Goal: Transaction & Acquisition: Download file/media

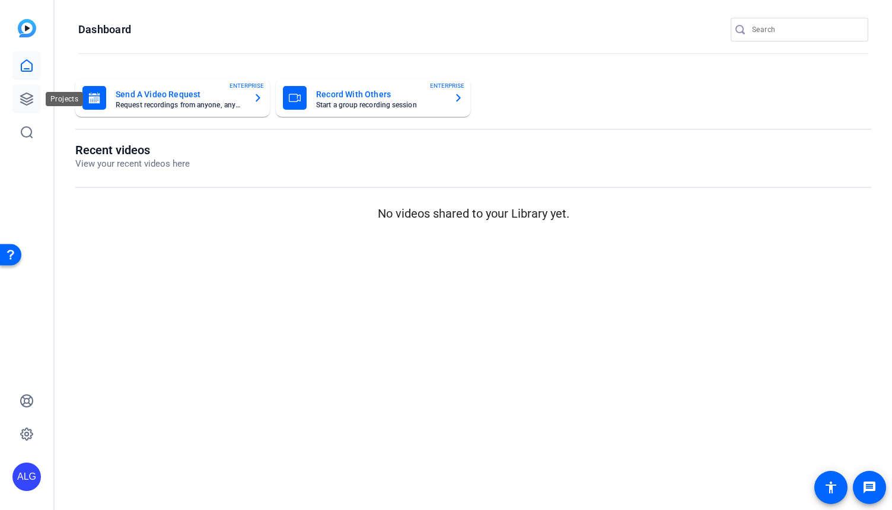
click at [28, 104] on icon at bounding box center [27, 99] width 12 height 12
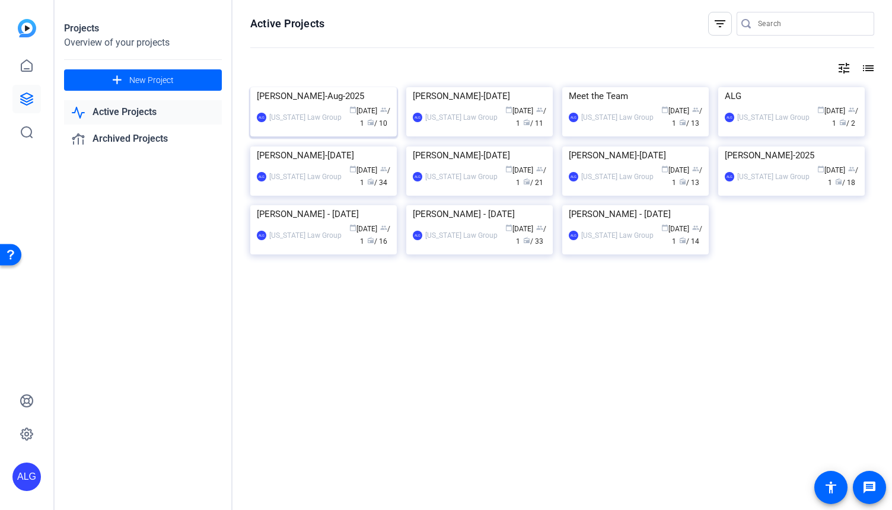
click at [319, 87] on img at bounding box center [323, 87] width 147 height 0
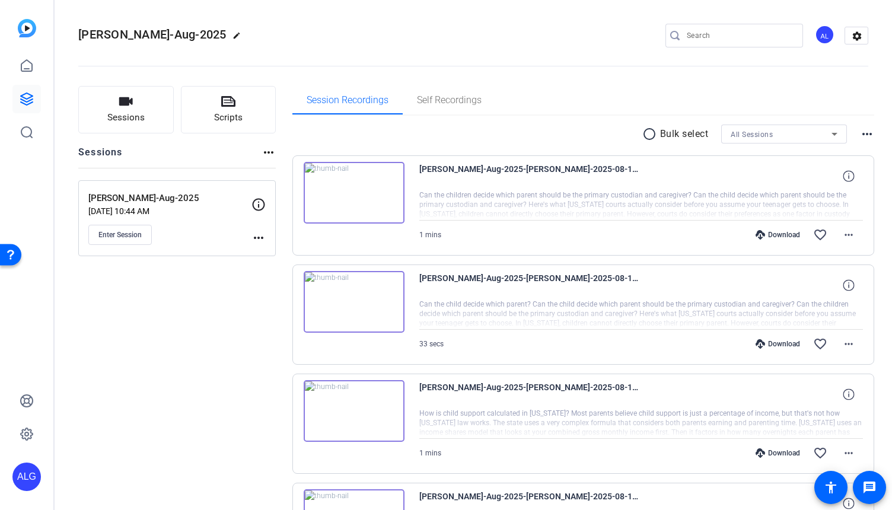
click at [768, 230] on div "Download" at bounding box center [778, 234] width 56 height 9
click at [772, 343] on div "Download" at bounding box center [778, 343] width 56 height 9
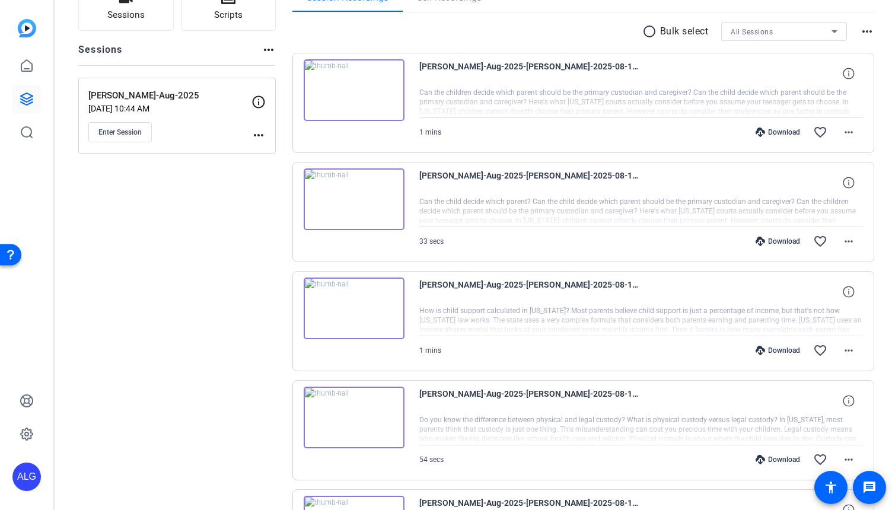
scroll to position [105, 0]
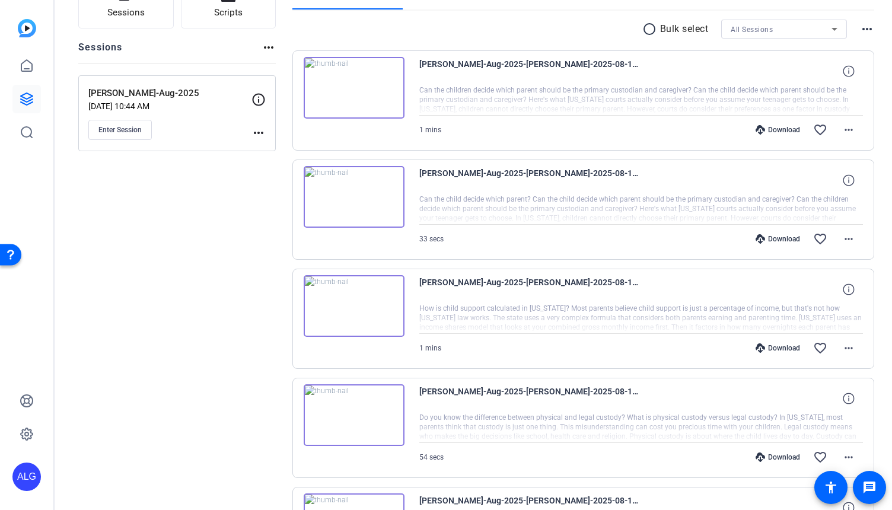
click at [767, 348] on div "Download" at bounding box center [778, 347] width 56 height 9
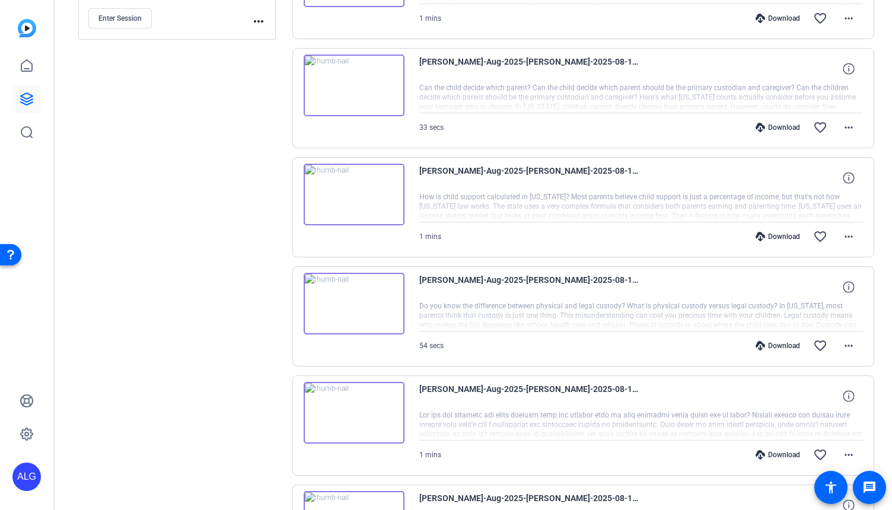
scroll to position [221, 0]
